Goal: Task Accomplishment & Management: Manage account settings

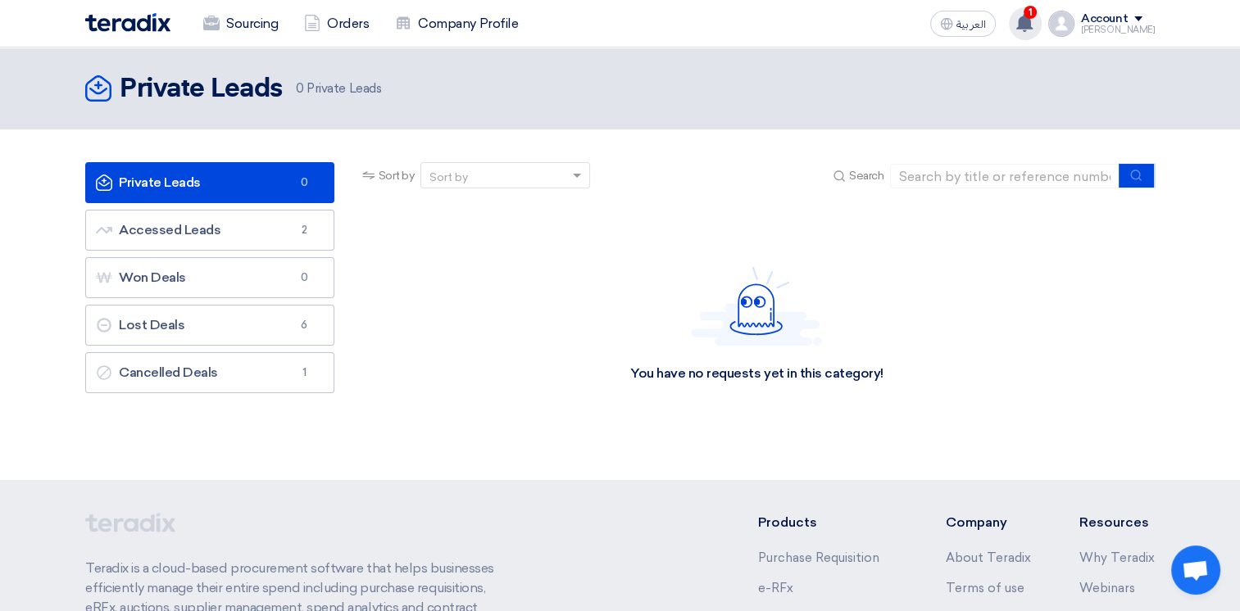
click at [1032, 28] on use at bounding box center [1024, 23] width 16 height 18
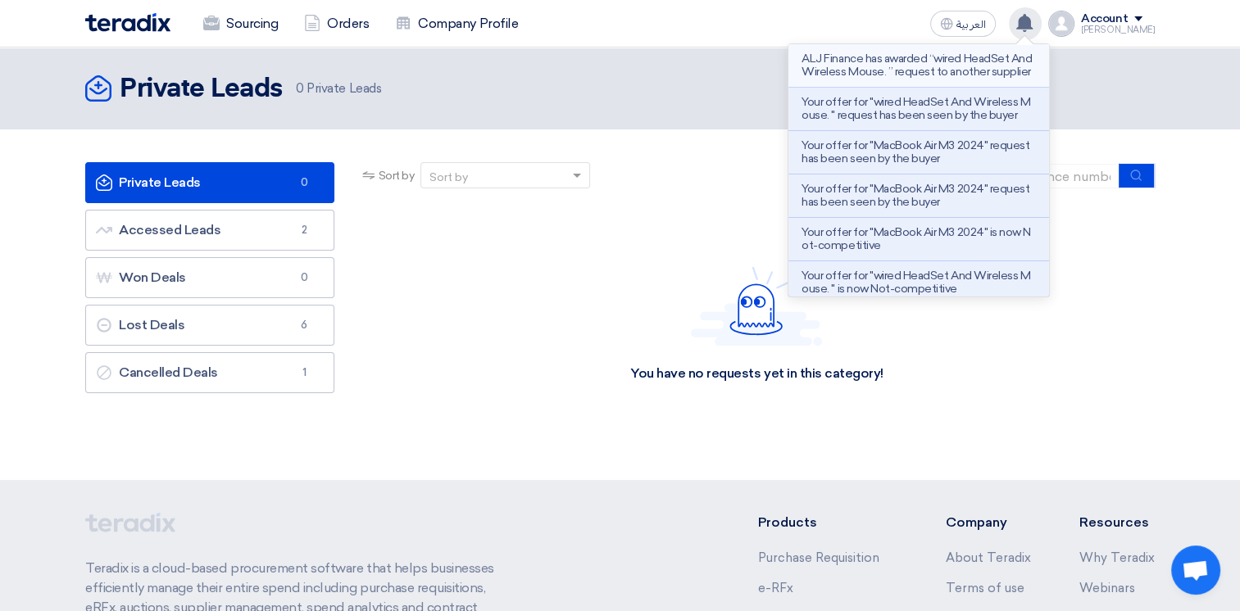
click at [892, 75] on p "ALJ Finance has awarded “wired HeadSet And Wireless Mouse. ” request to another…" at bounding box center [918, 65] width 234 height 26
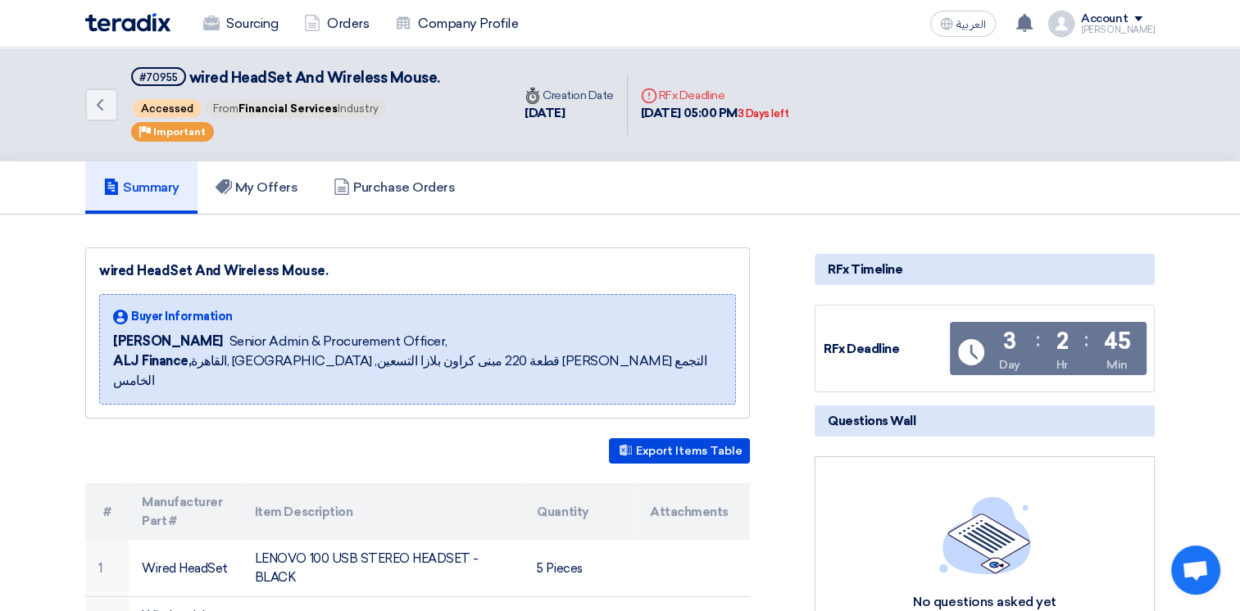
click at [141, 18] on img at bounding box center [127, 22] width 85 height 19
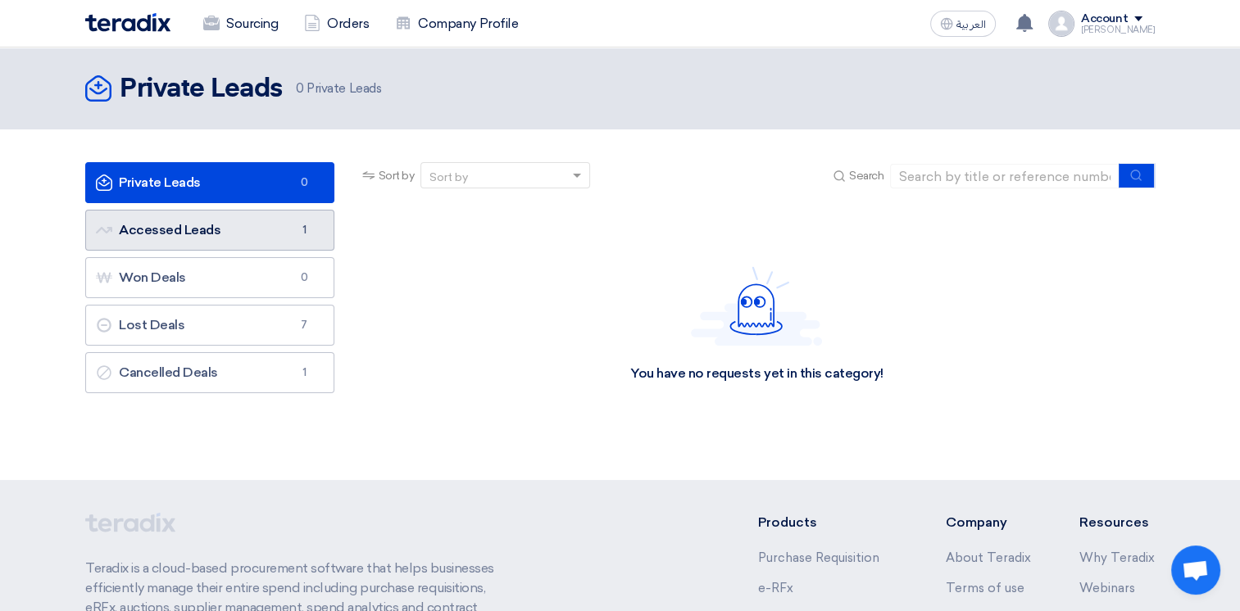
click at [188, 233] on link "Accessed Leads Accessed Leads 1" at bounding box center [209, 230] width 249 height 41
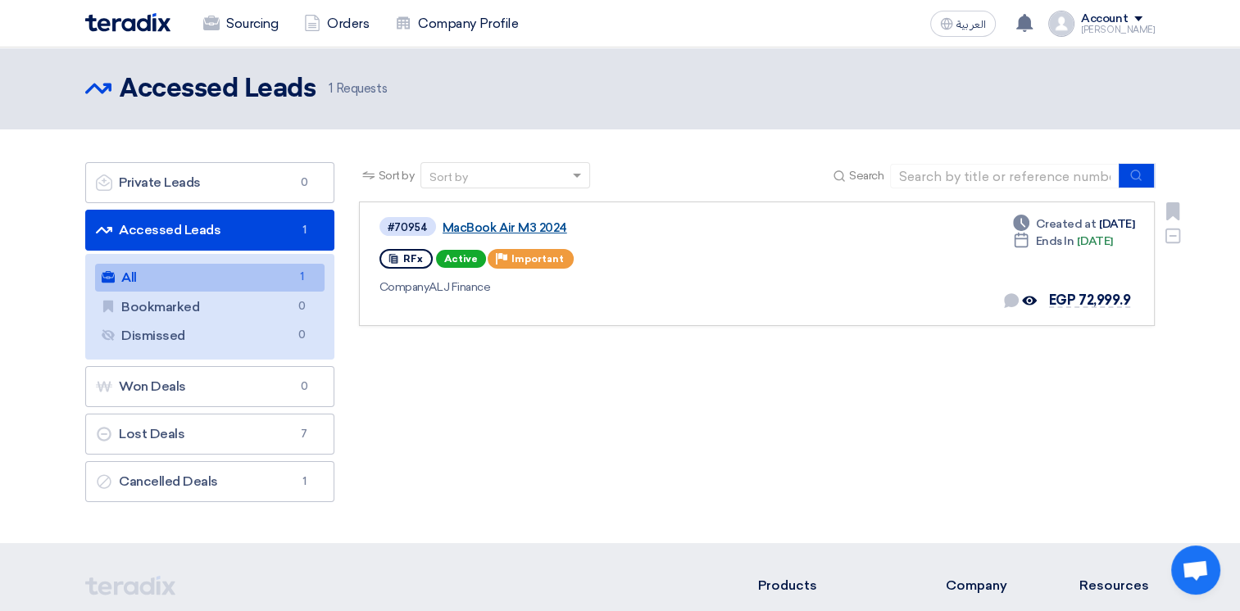
click at [486, 230] on link "MacBook Air M3 2024" at bounding box center [647, 227] width 410 height 15
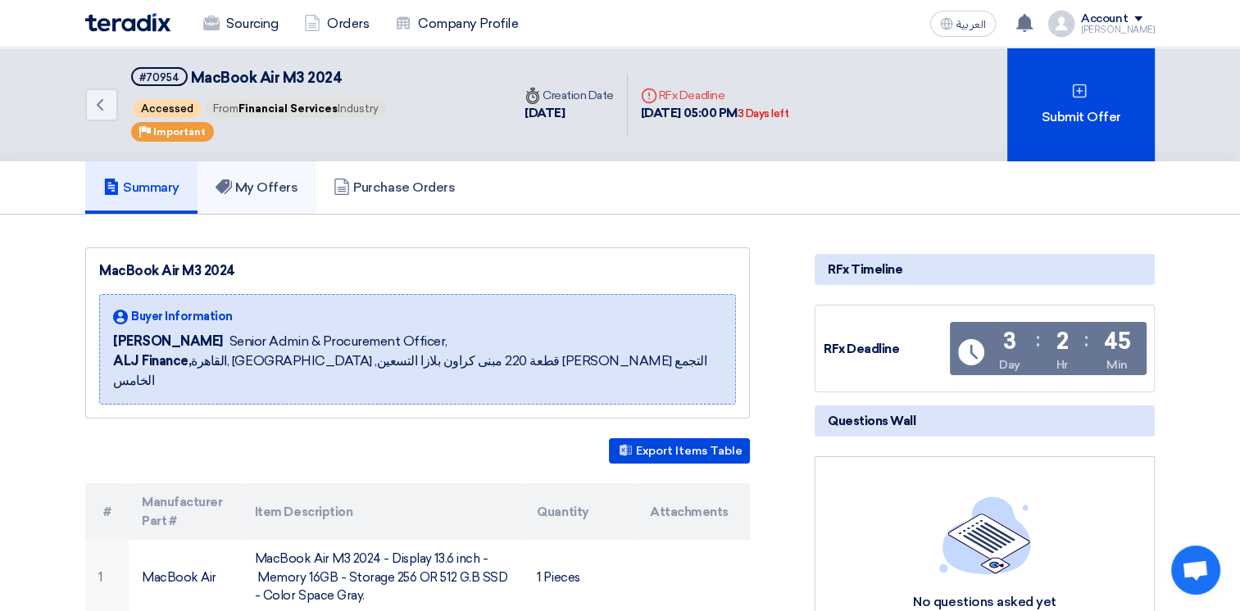
click at [270, 192] on h5 "My Offers" at bounding box center [256, 187] width 83 height 16
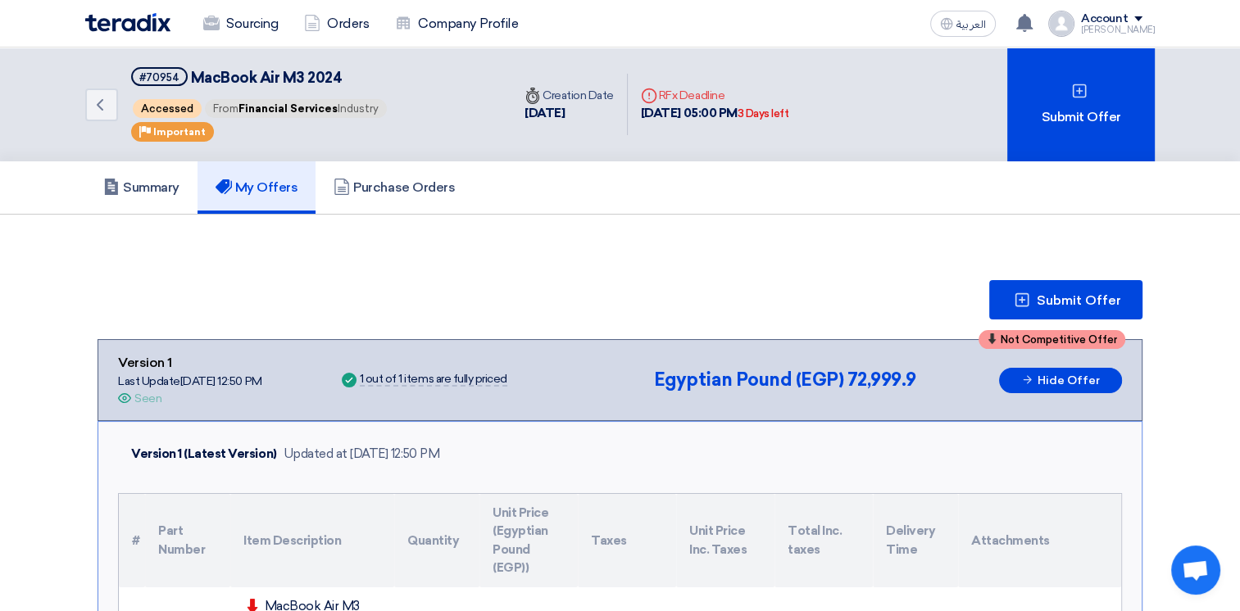
click at [120, 15] on img at bounding box center [127, 22] width 85 height 19
